Goal: Participate in discussion: Engage in conversation with other users on a specific topic

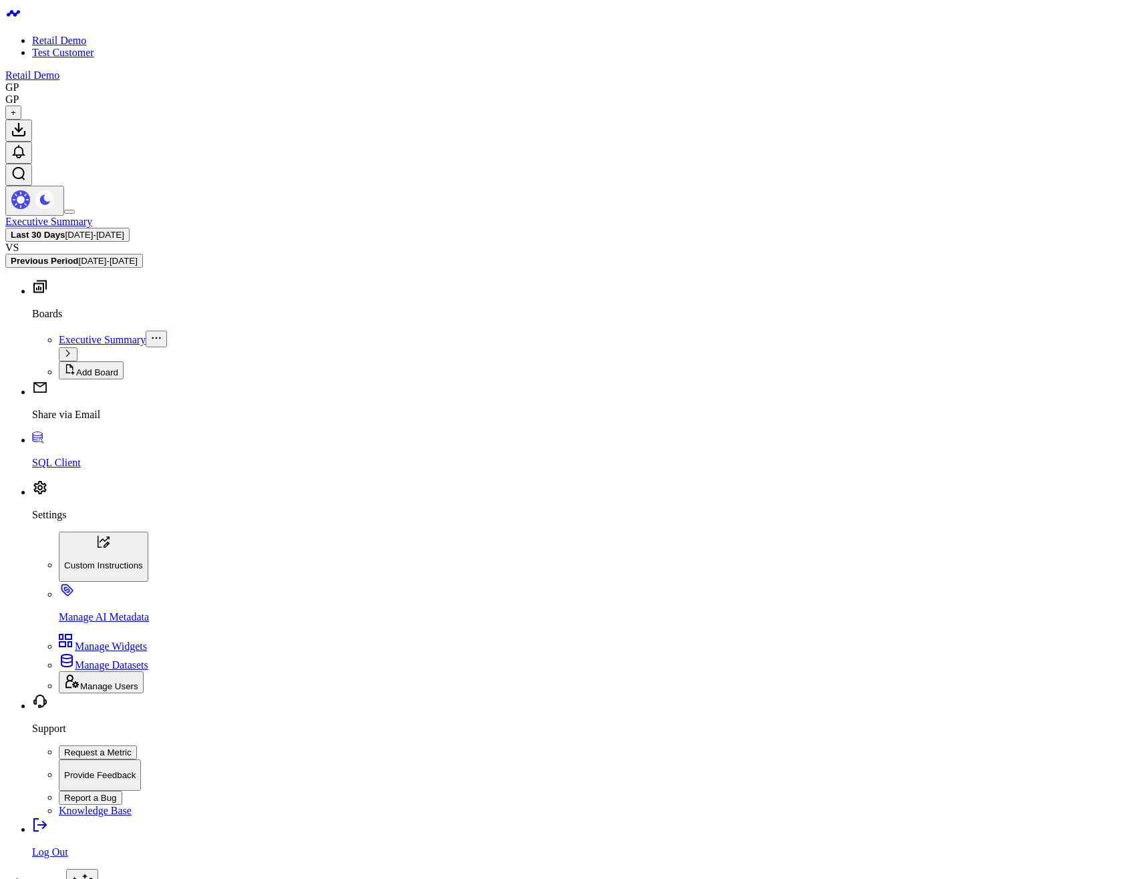
type textarea "@Gareth Price get your work done"
drag, startPoint x: 816, startPoint y: 396, endPoint x: 588, endPoint y: 418, distance: 228.9
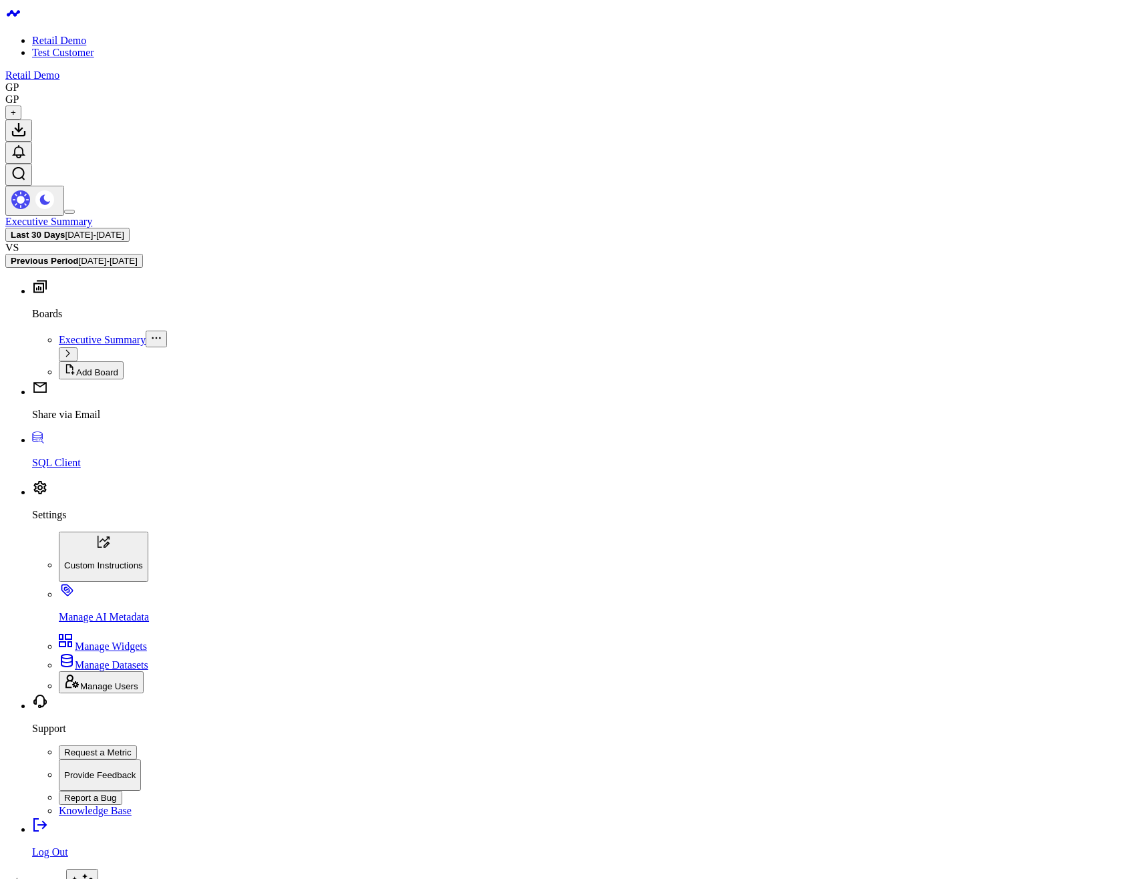
click at [956, 487] on body "Retail Demo Test Customer Retail Demo GP GP + Executive Summary Last 30 Days [D…" at bounding box center [569, 822] width 1129 height 1634
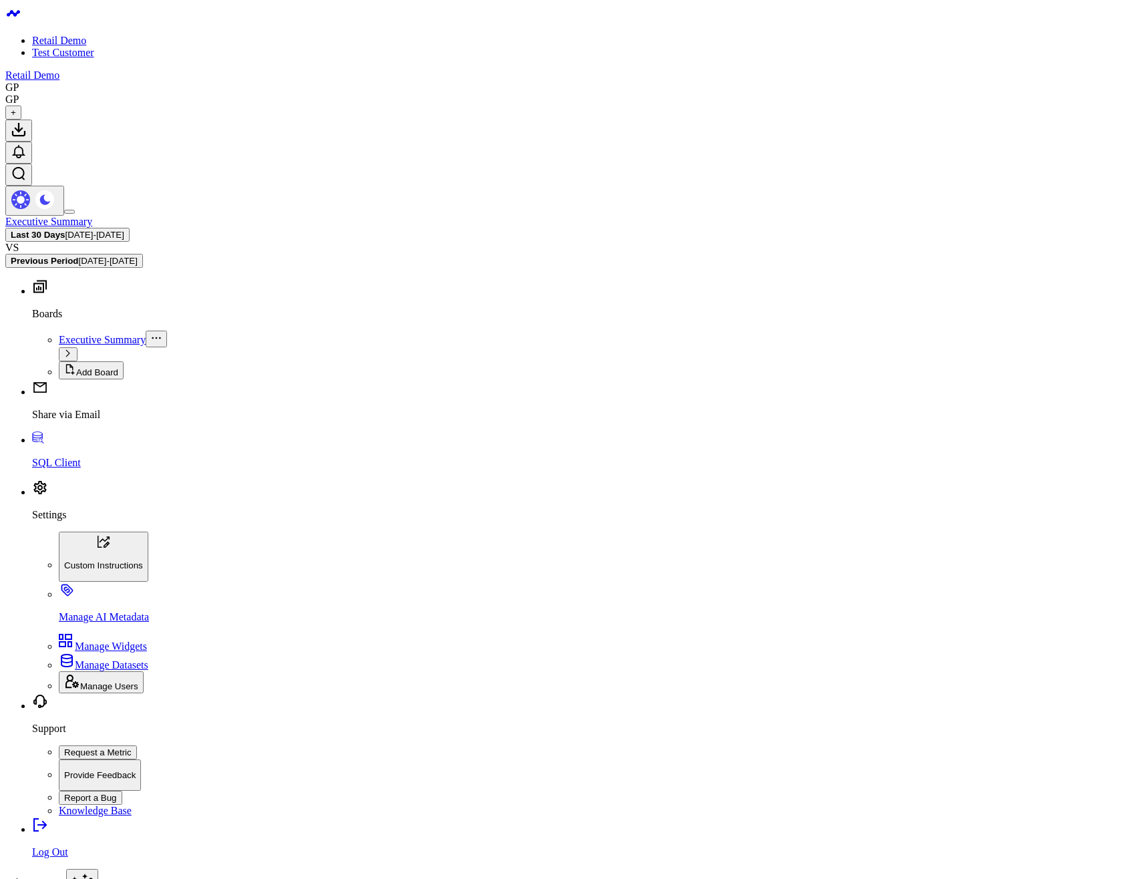
drag, startPoint x: 581, startPoint y: 218, endPoint x: 594, endPoint y: 223, distance: 14.2
type textarea "@[PERSON_NAME] [PERSON_NAME]"
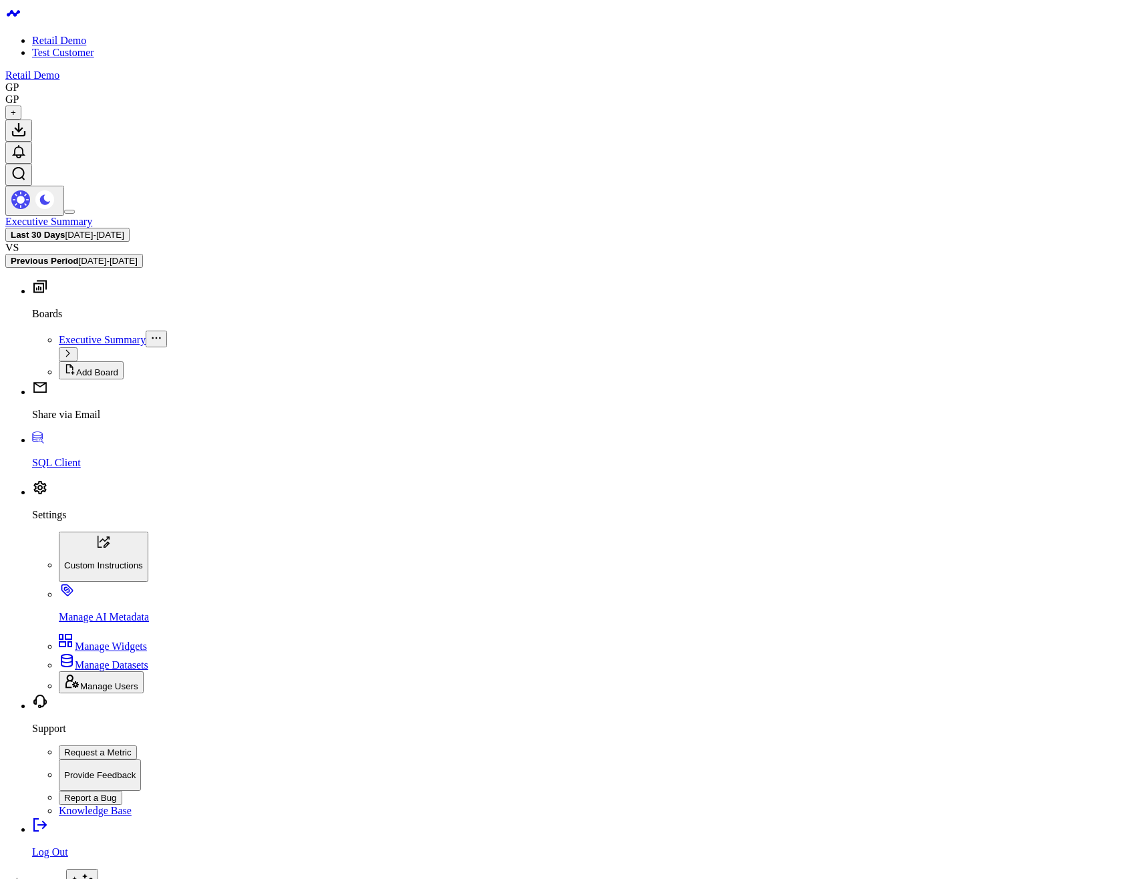
click at [576, 450] on body "Retail Demo Test Customer Retail Demo GP GP + Executive Summary Last 30 Days [D…" at bounding box center [569, 822] width 1129 height 1634
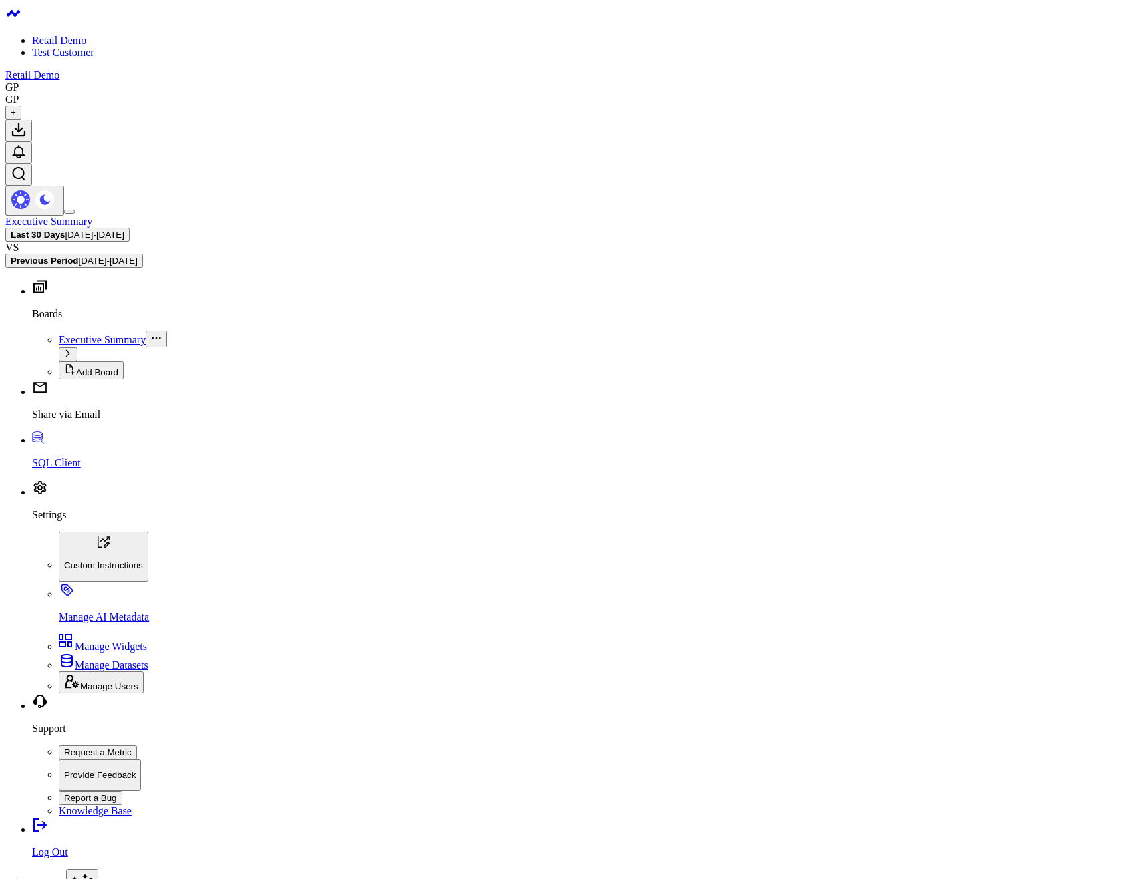
type textarea "@[PERSON_NAME] bingus"
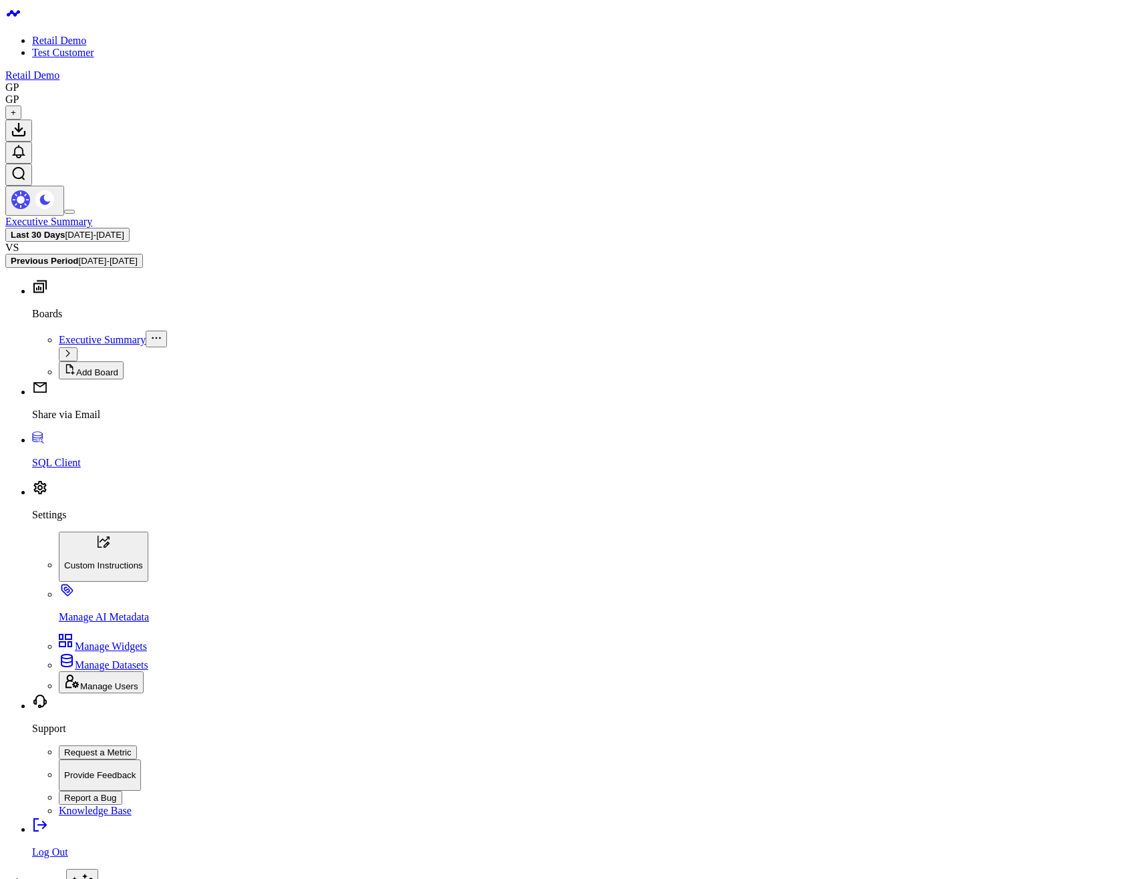
type textarea "@[PERSON_NAME] bangus"
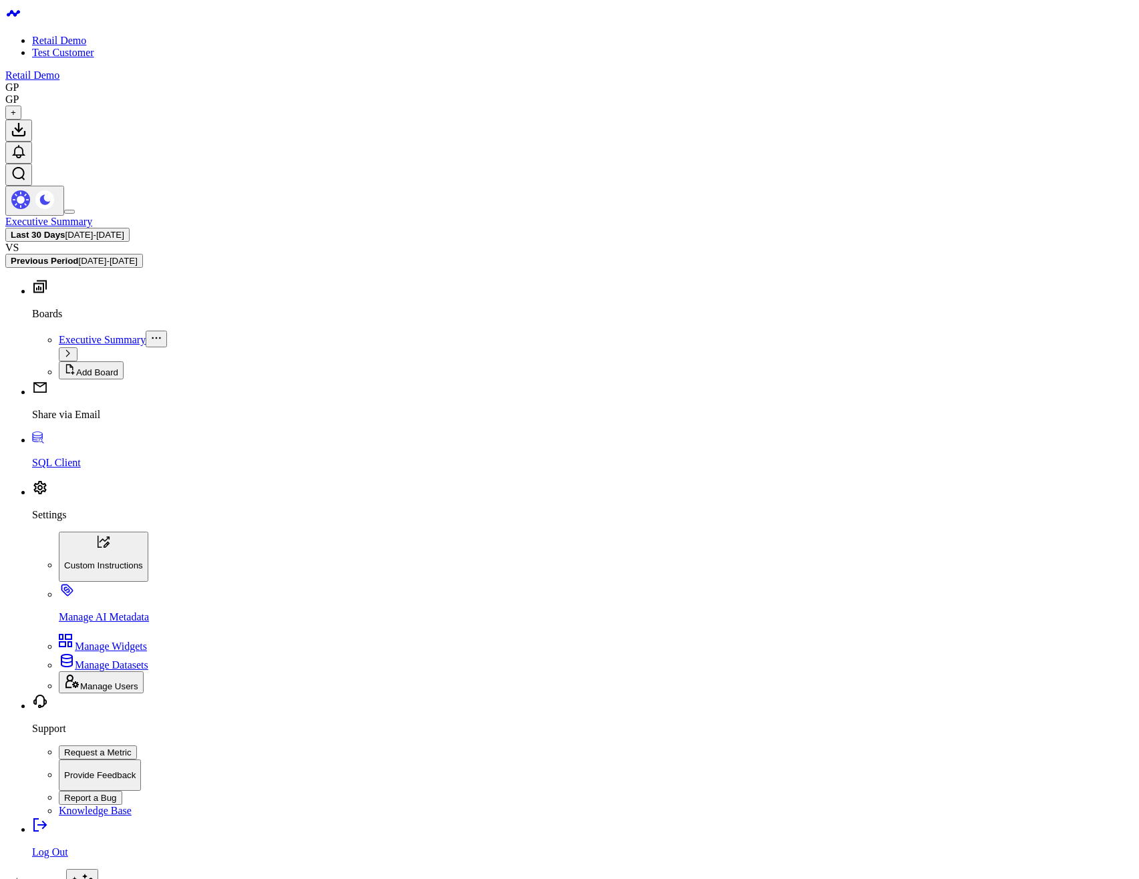
click at [789, 462] on body "Retail Demo Test Customer Retail Demo GP GP + Executive Summary Last 30 Days [D…" at bounding box center [569, 822] width 1129 height 1634
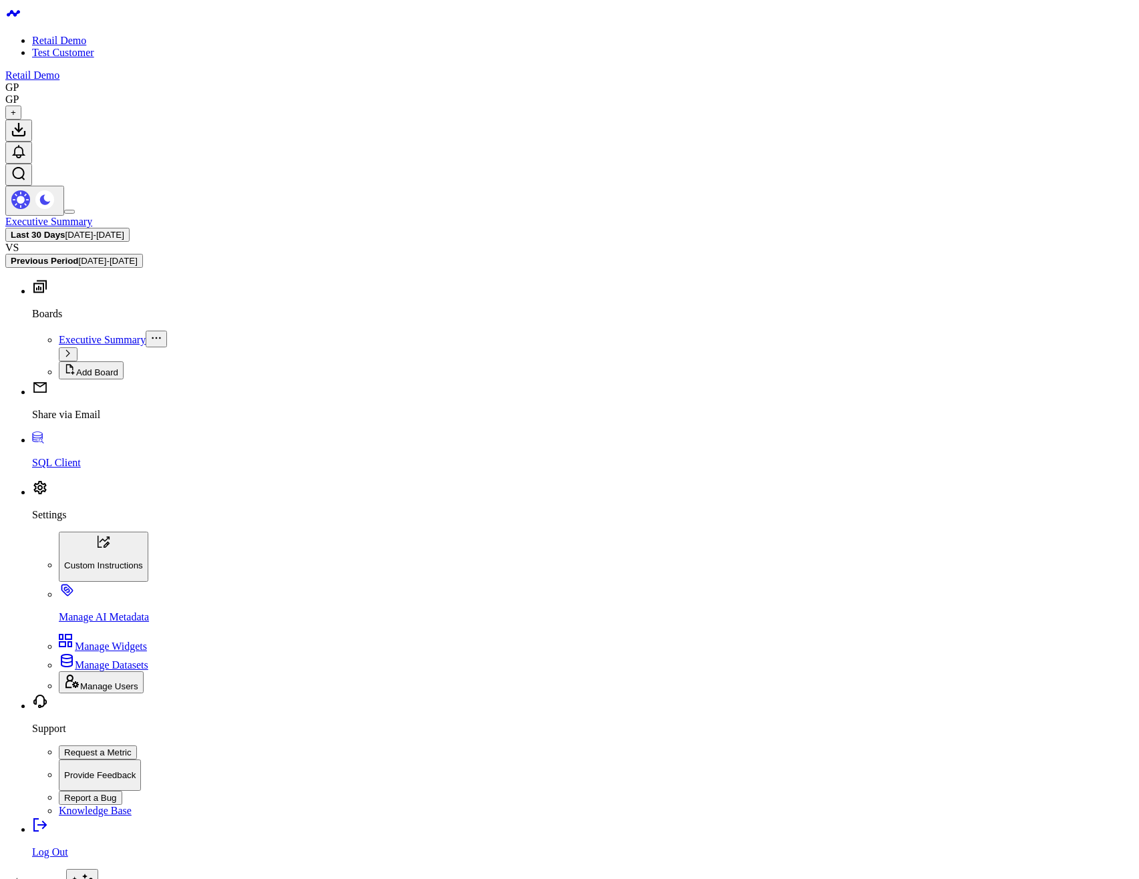
type textarea "Bogus"
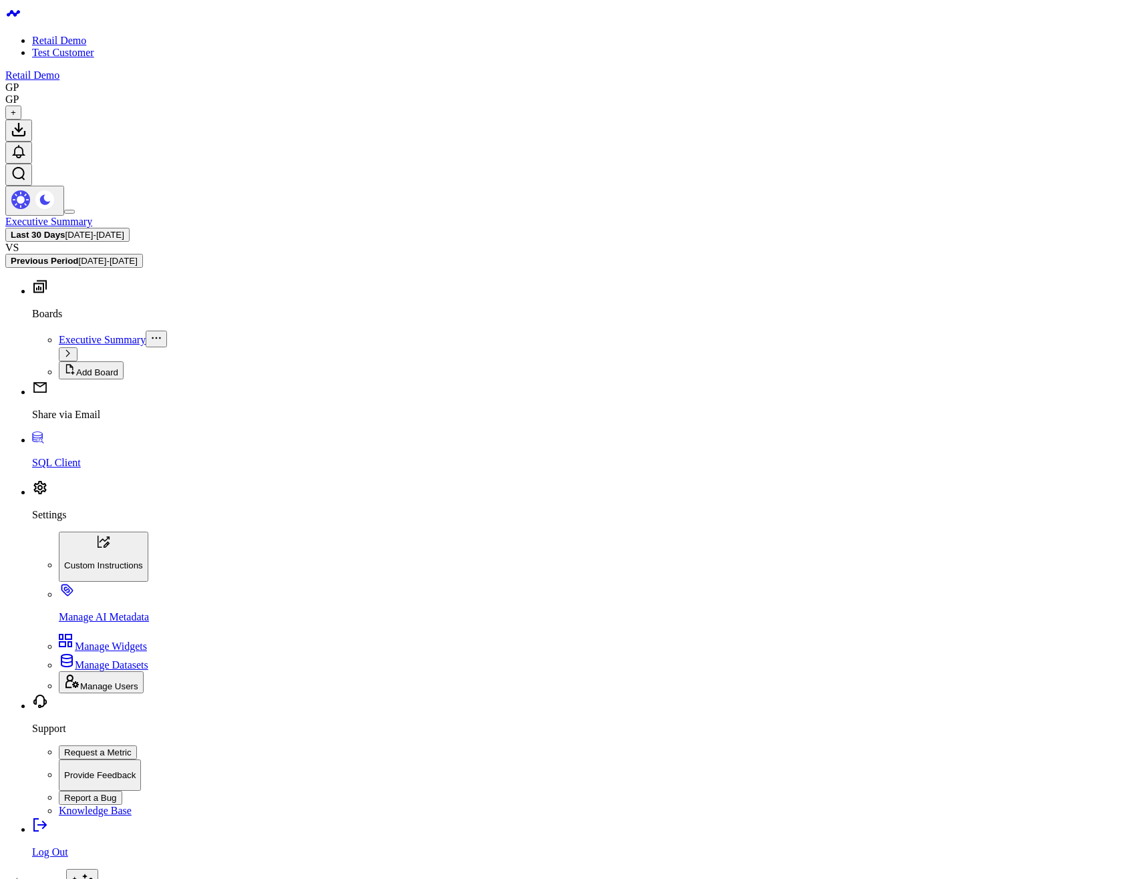
click at [660, 493] on body "Retail Demo Test Customer Retail Demo GP GP + Executive Summary Last 30 Days [D…" at bounding box center [569, 822] width 1129 height 1634
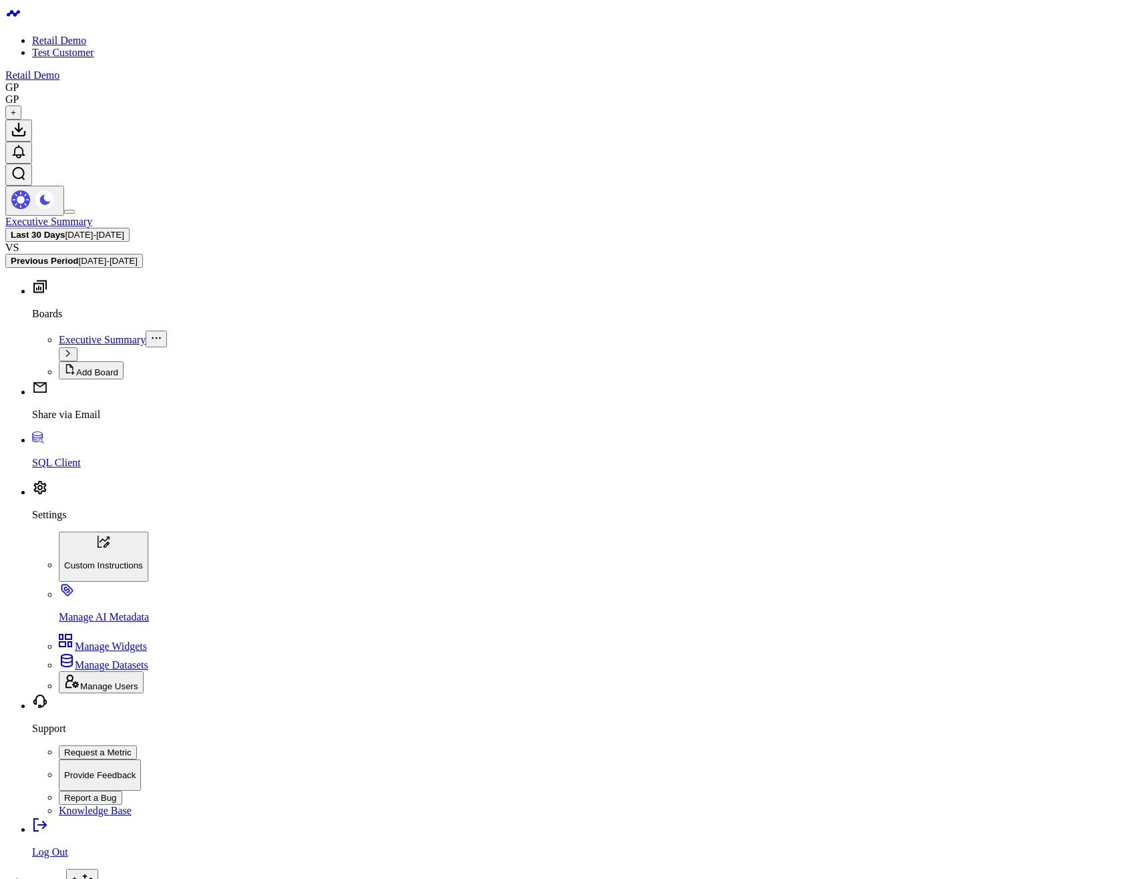
click at [786, 478] on body "Retail Demo Test Customer Retail Demo GP GP + Executive Summary Last 30 Days [D…" at bounding box center [569, 822] width 1129 height 1634
click at [802, 445] on body "Retail Demo Test Customer Retail Demo GP GP + Executive Summary Last 30 Days [D…" at bounding box center [569, 822] width 1129 height 1634
